Goal: Task Accomplishment & Management: Use online tool/utility

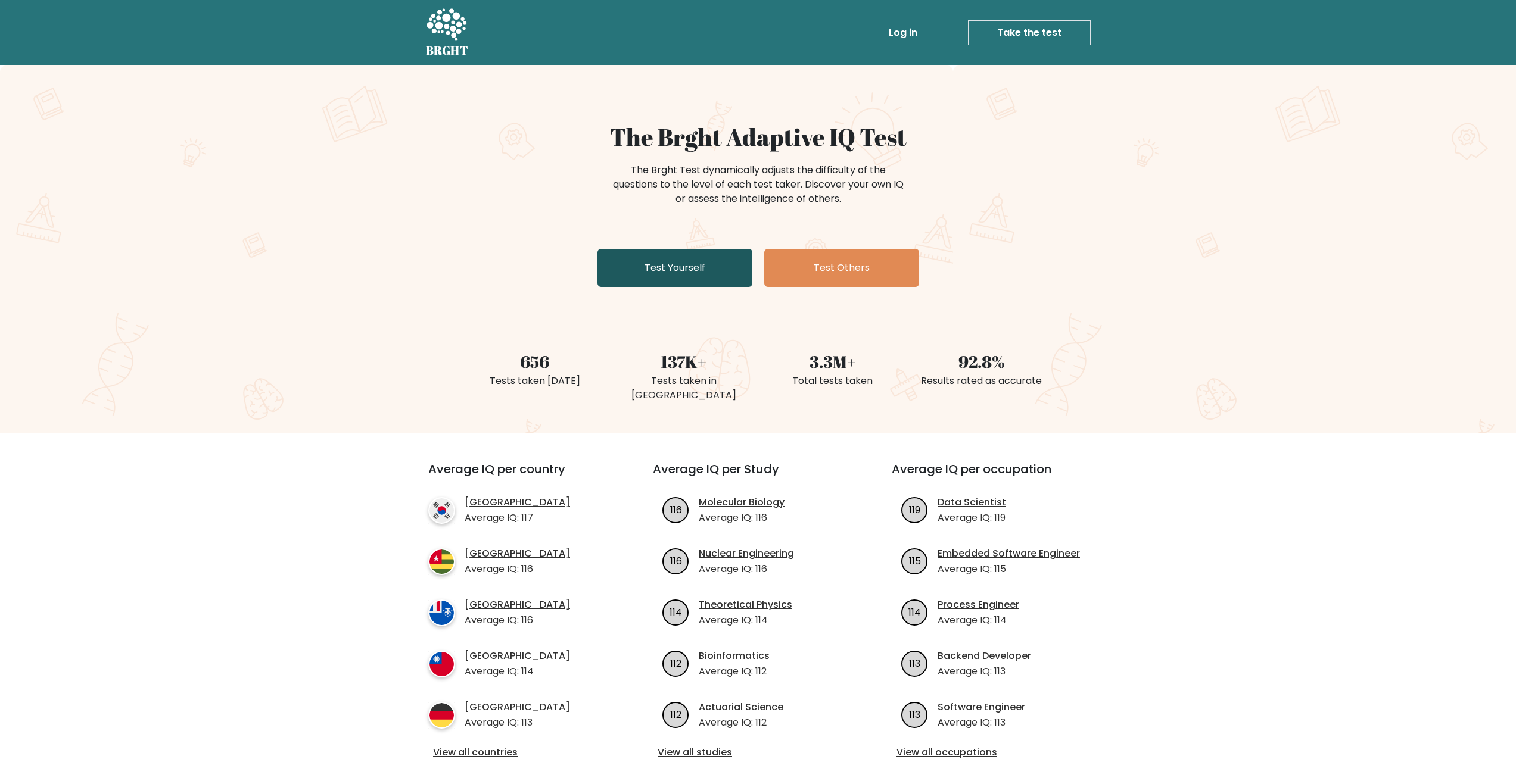
click at [692, 264] on link "Test Yourself" at bounding box center [675, 267] width 155 height 38
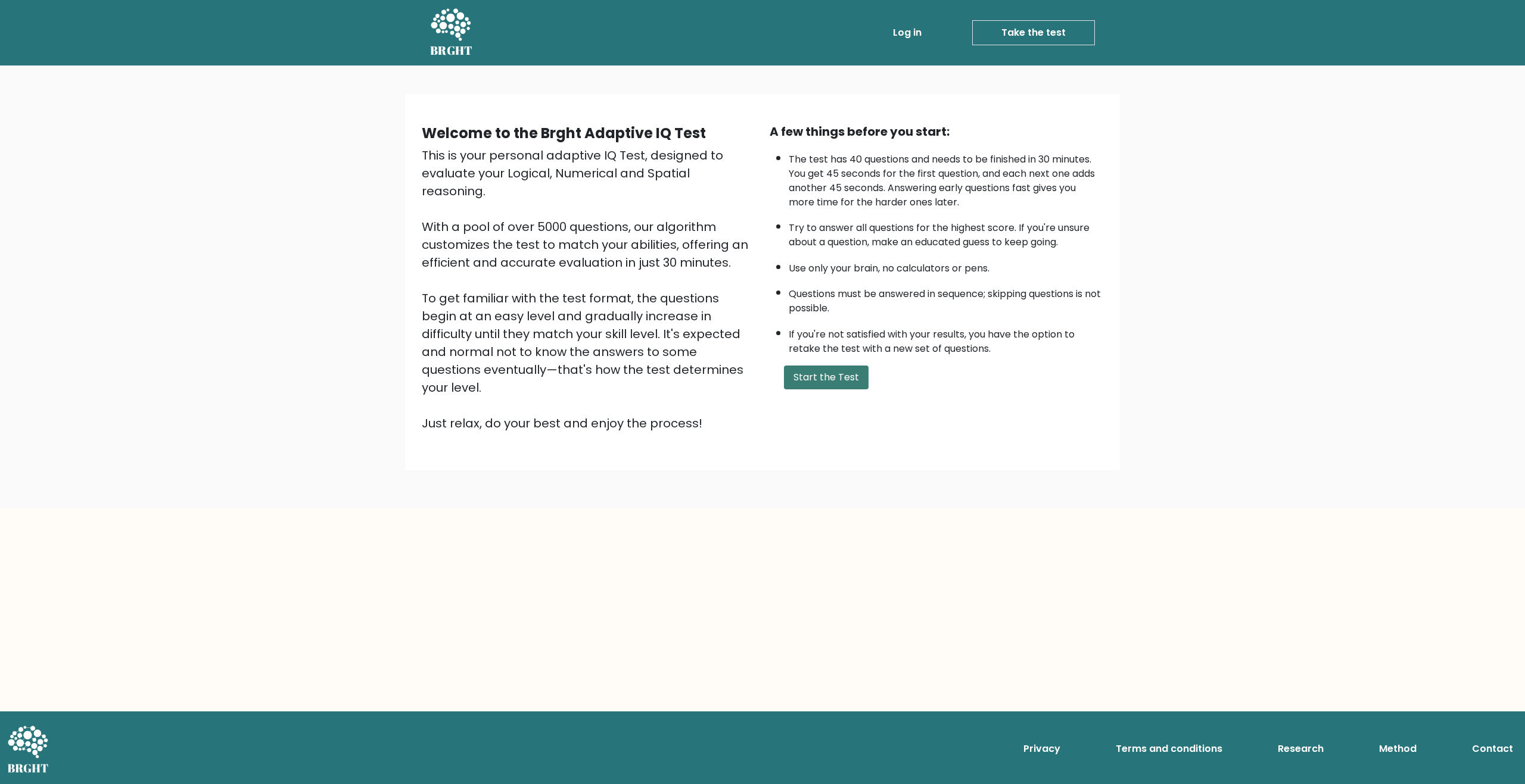
click at [824, 382] on button "Start the Test" at bounding box center [826, 377] width 84 height 24
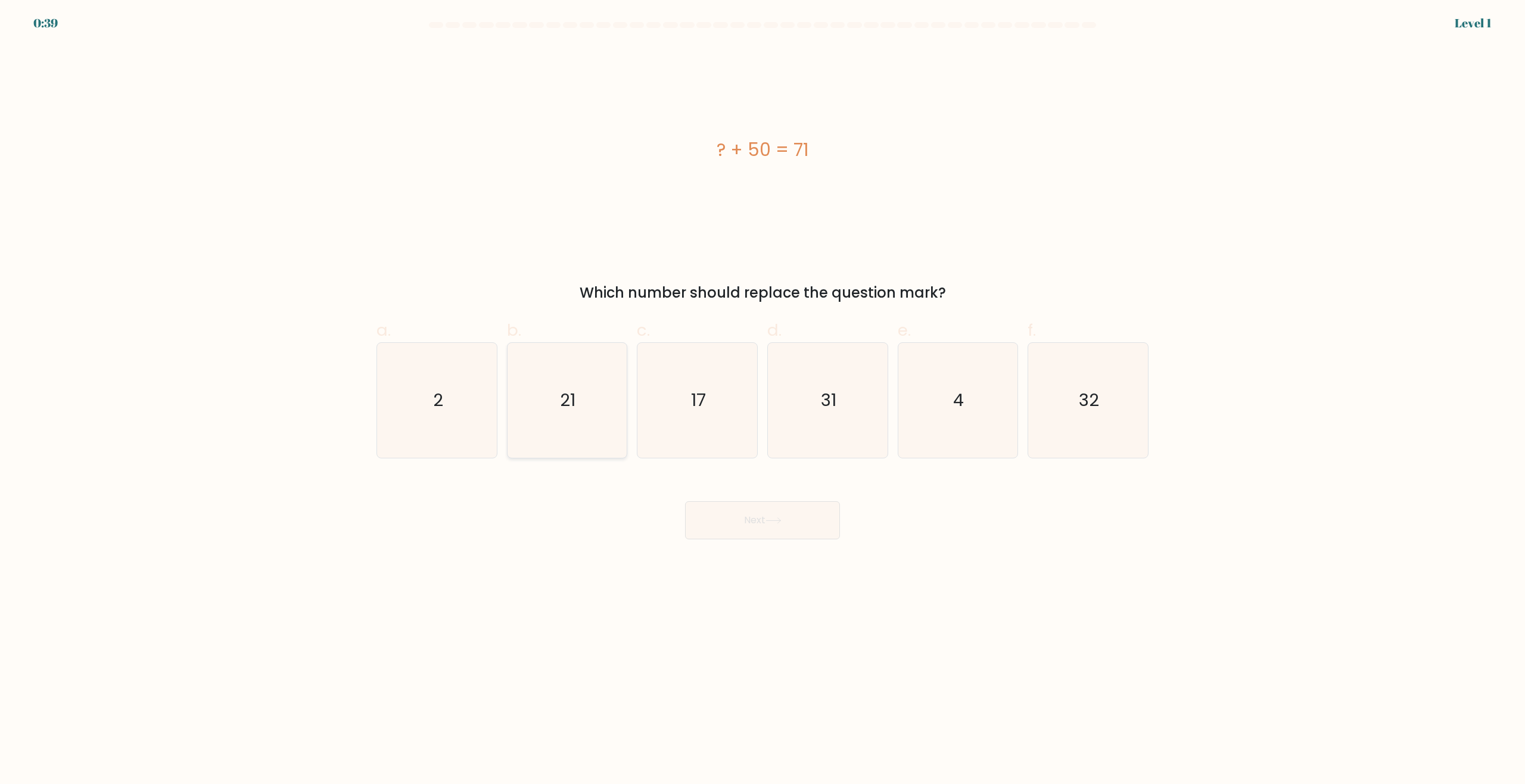
click at [563, 395] on text "21" at bounding box center [569, 400] width 15 height 24
click at [762, 395] on input "b. 21" at bounding box center [762, 396] width 1 height 8
radio input "true"
click at [769, 523] on icon at bounding box center [773, 521] width 16 height 6
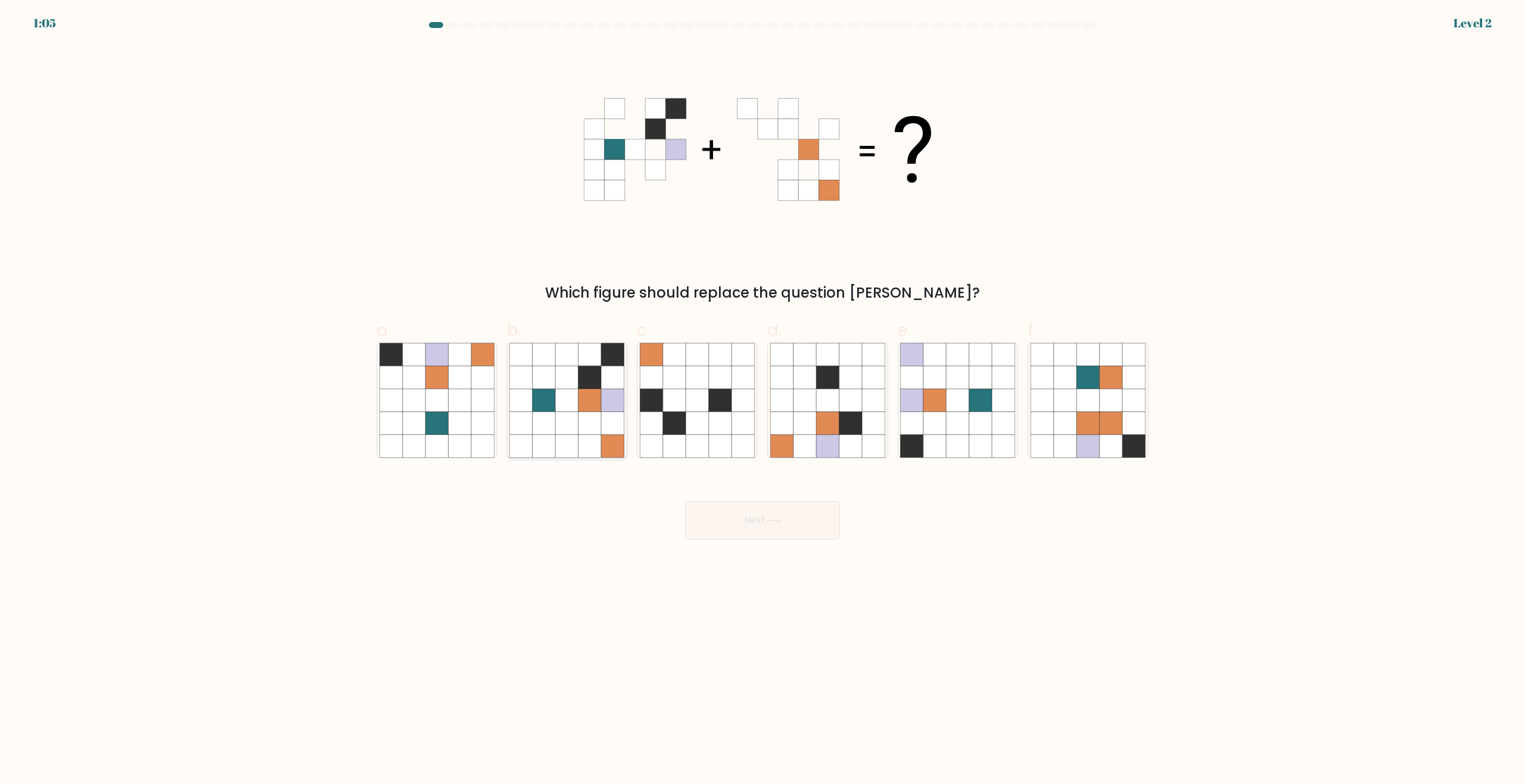
click at [584, 436] on icon at bounding box center [589, 446] width 22 height 22
click at [762, 400] on input "b." at bounding box center [762, 396] width 1 height 8
radio input "true"
click at [745, 514] on button "Next" at bounding box center [762, 520] width 155 height 38
